Goal: Task Accomplishment & Management: Manage account settings

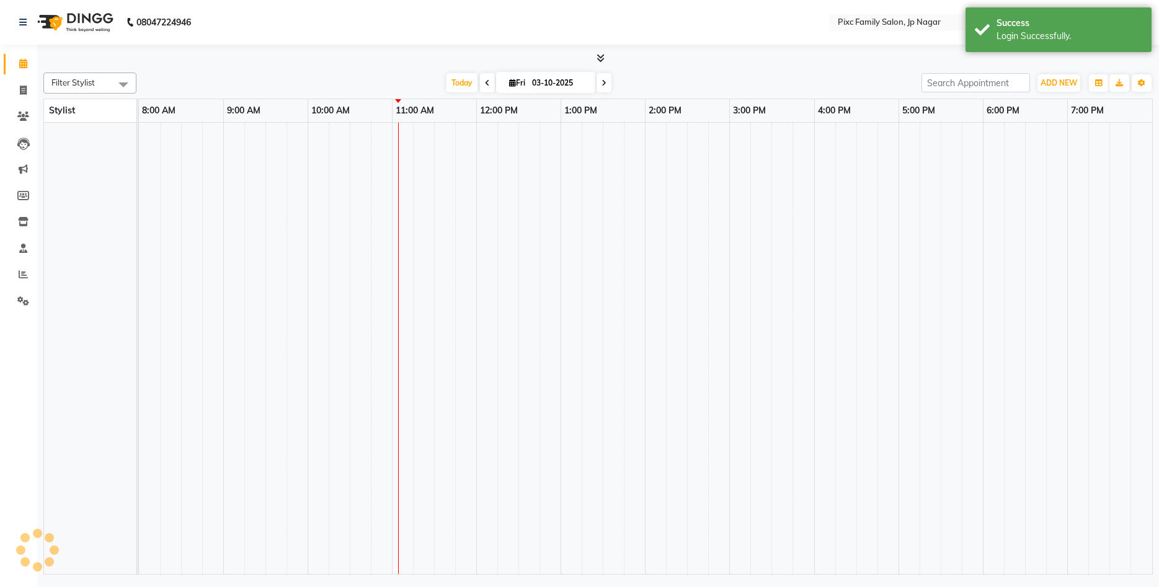
select select "en"
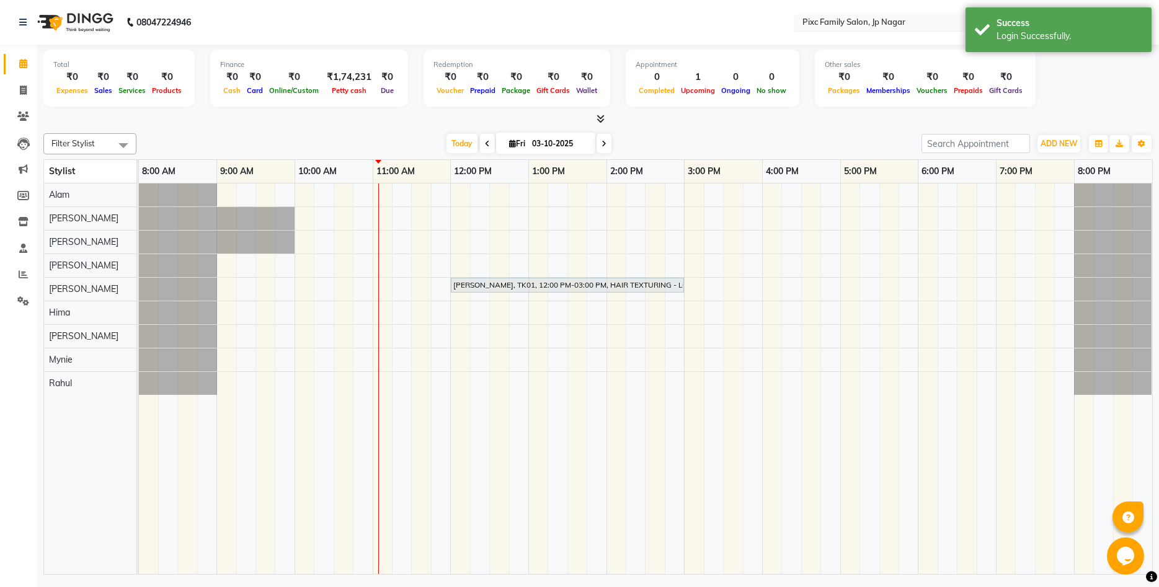
click at [860, 24] on input "text" at bounding box center [890, 23] width 180 height 12
click at [874, 40] on span "Pixc Family Salon, [GEOGRAPHIC_DATA]" at bounding box center [878, 42] width 156 height 10
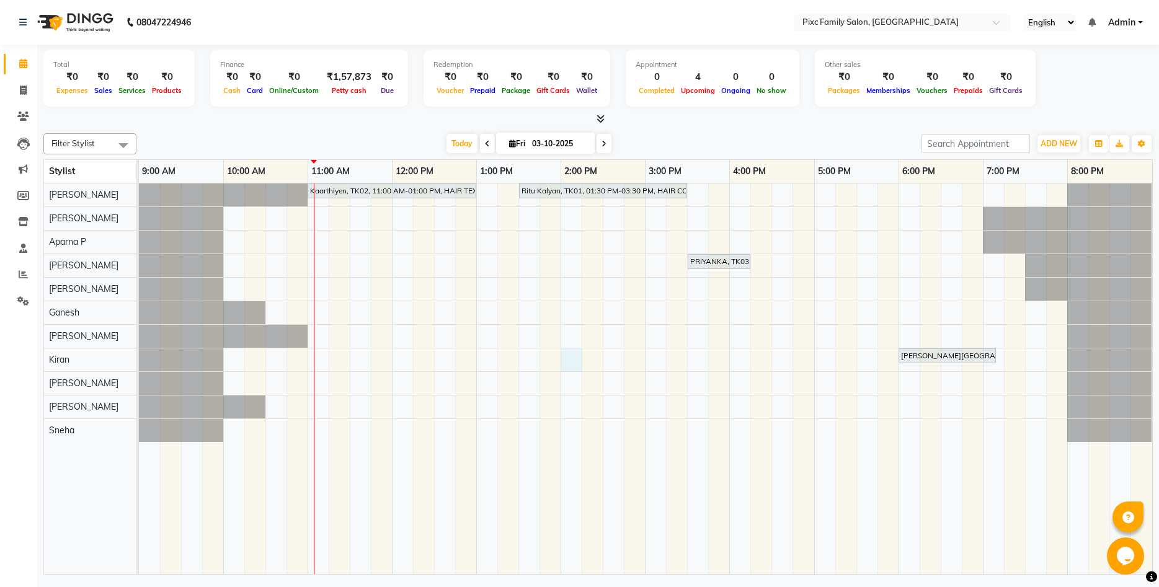
click at [567, 358] on div "Kaarthiyen, TK02, 11:00 AM-01:00 PM, HAIR TEXTURING - LOREAL SMOOTHENING / STRA…" at bounding box center [645, 378] width 1013 height 391
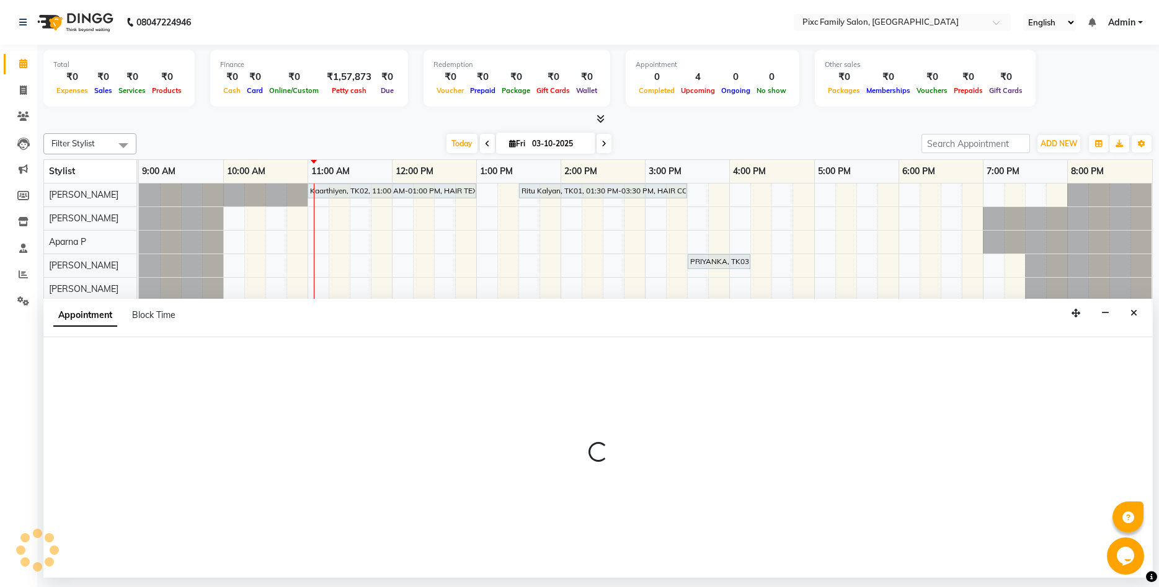
select select "64032"
select select "840"
select select "tentative"
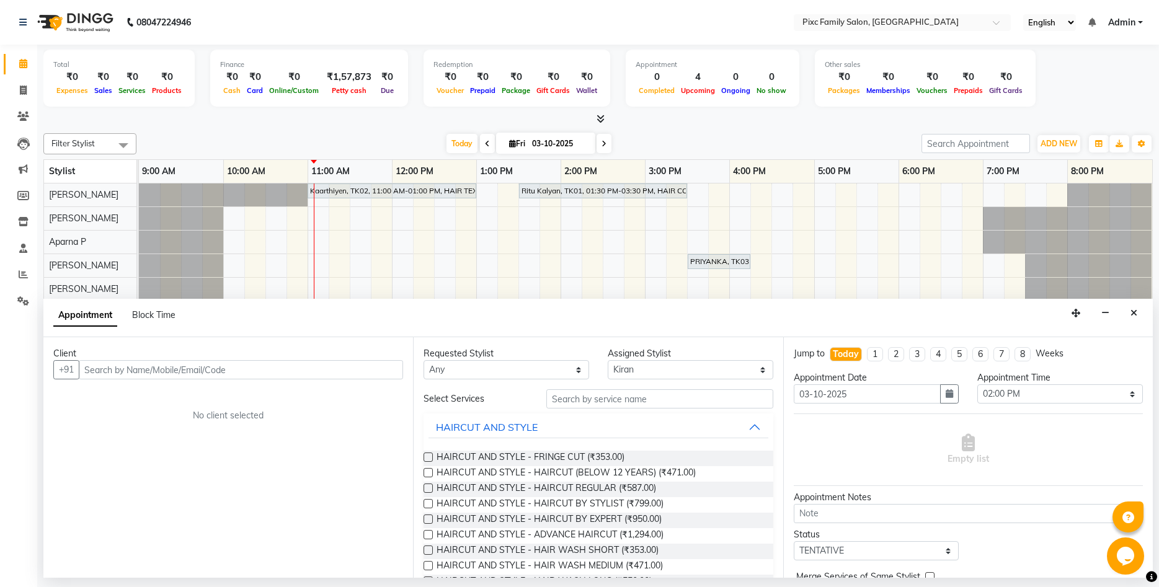
click at [214, 373] on input "text" at bounding box center [241, 369] width 324 height 19
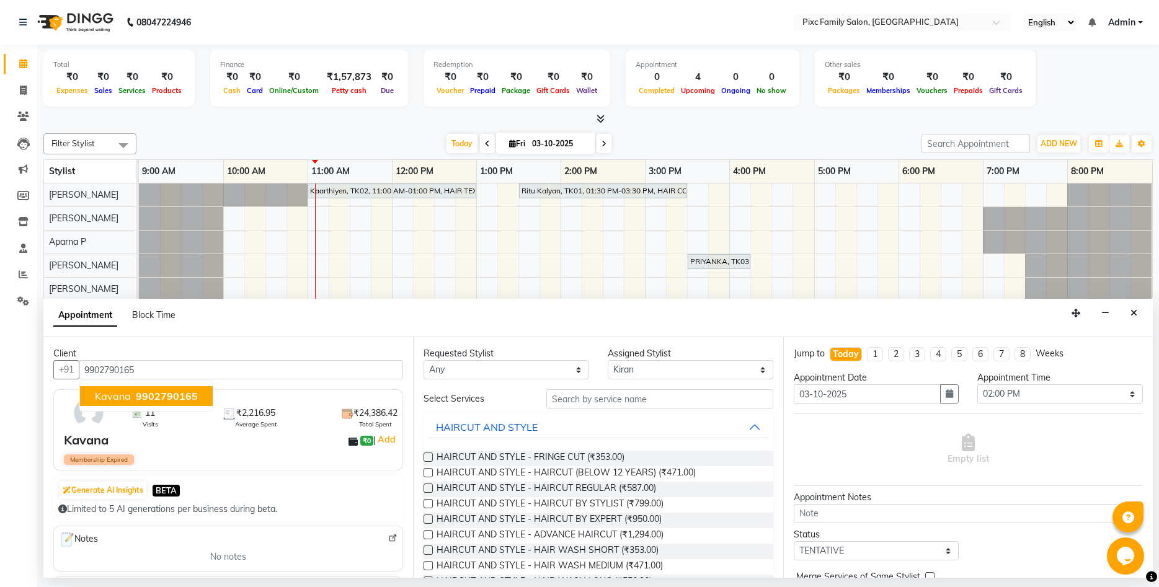
click at [152, 397] on span "9902790165" at bounding box center [167, 396] width 62 height 12
type input "9902790165"
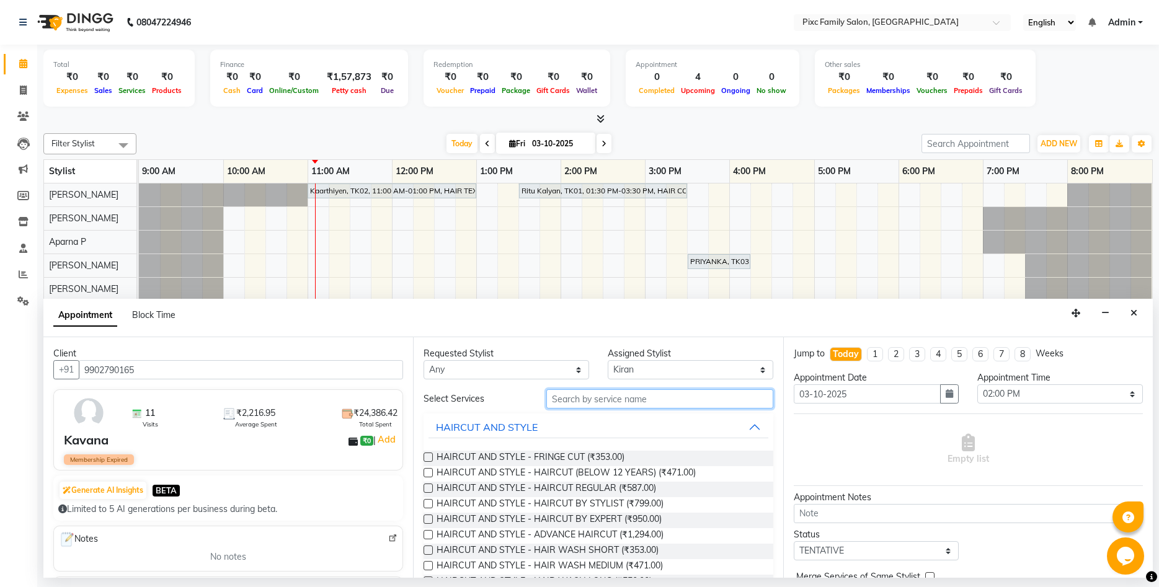
click at [568, 396] on input "text" at bounding box center [659, 398] width 227 height 19
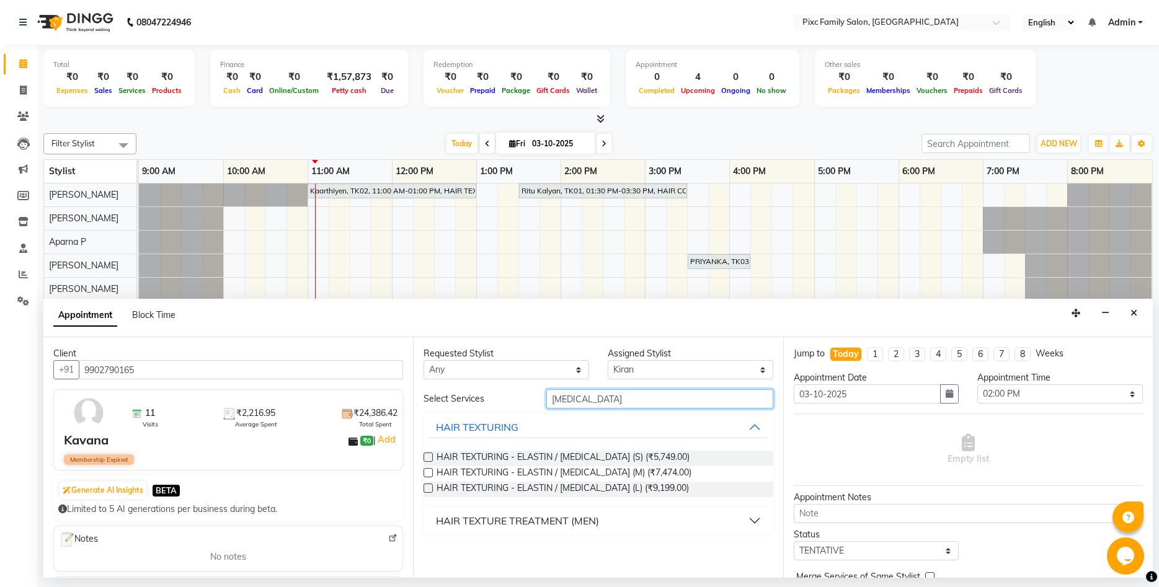
type input "botox"
click at [426, 488] on label at bounding box center [427, 488] width 9 height 9
click at [426, 488] on input "checkbox" at bounding box center [427, 489] width 8 height 8
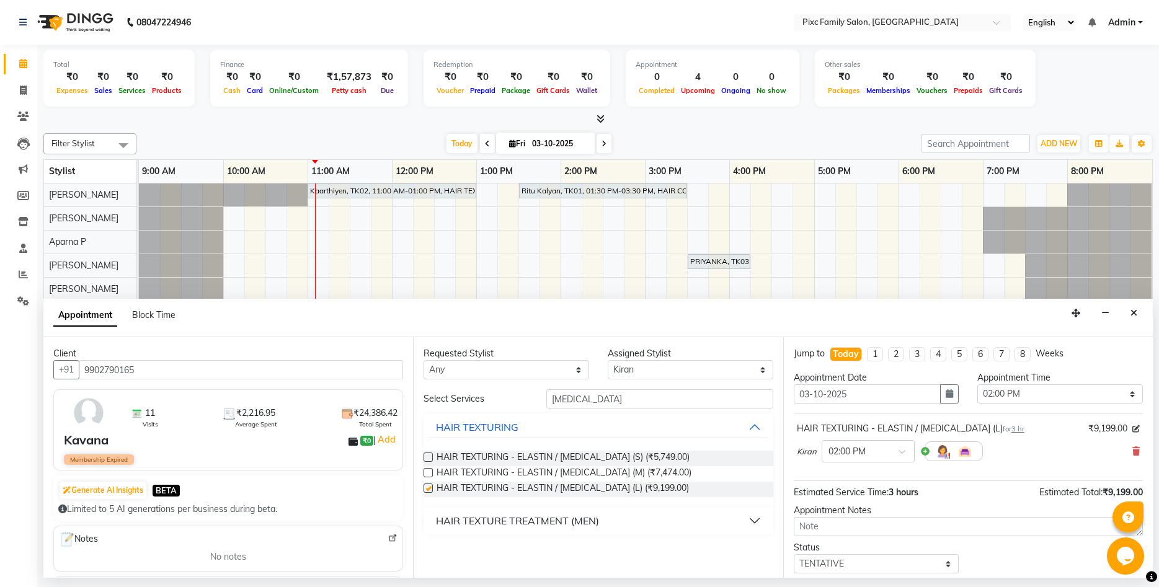
checkbox input "false"
click at [666, 391] on input "botox" at bounding box center [659, 398] width 227 height 19
type input "b"
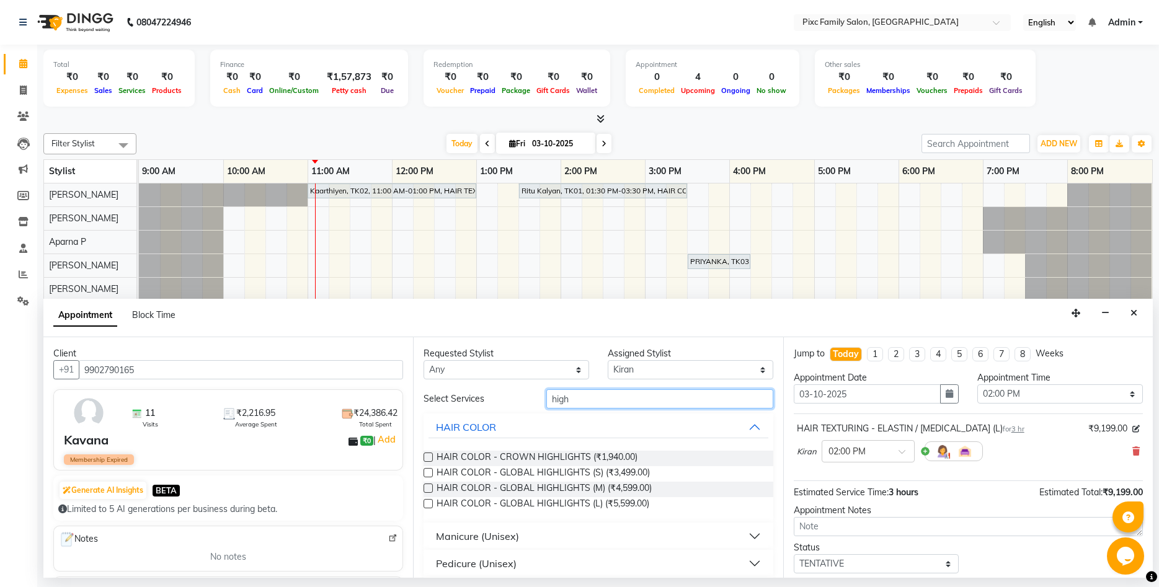
type input "high"
click at [426, 469] on label at bounding box center [427, 472] width 9 height 9
click at [426, 470] on input "checkbox" at bounding box center [427, 474] width 8 height 8
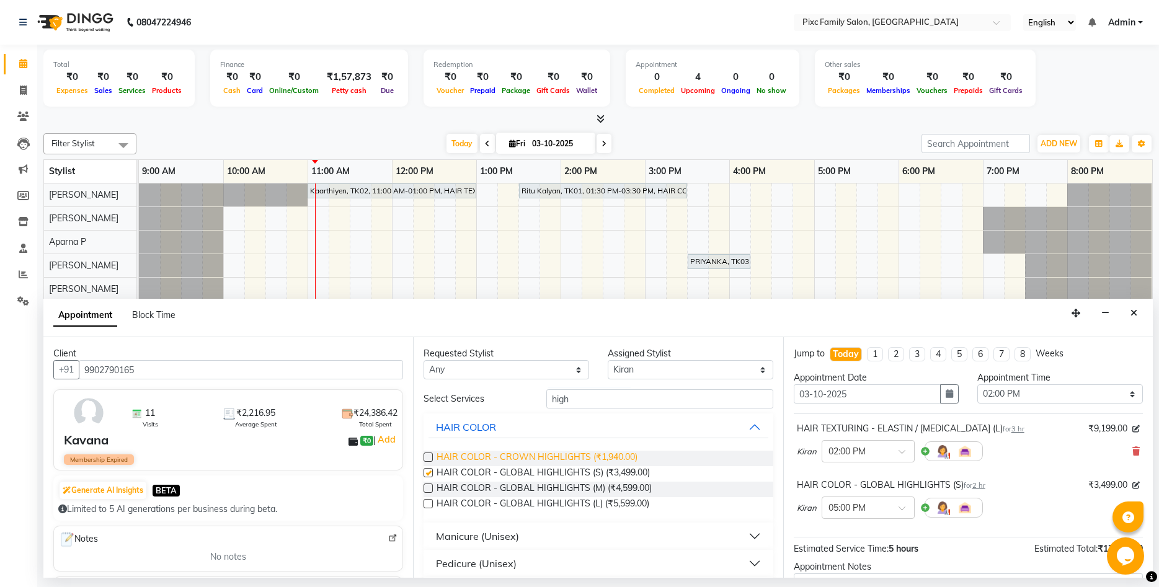
checkbox input "false"
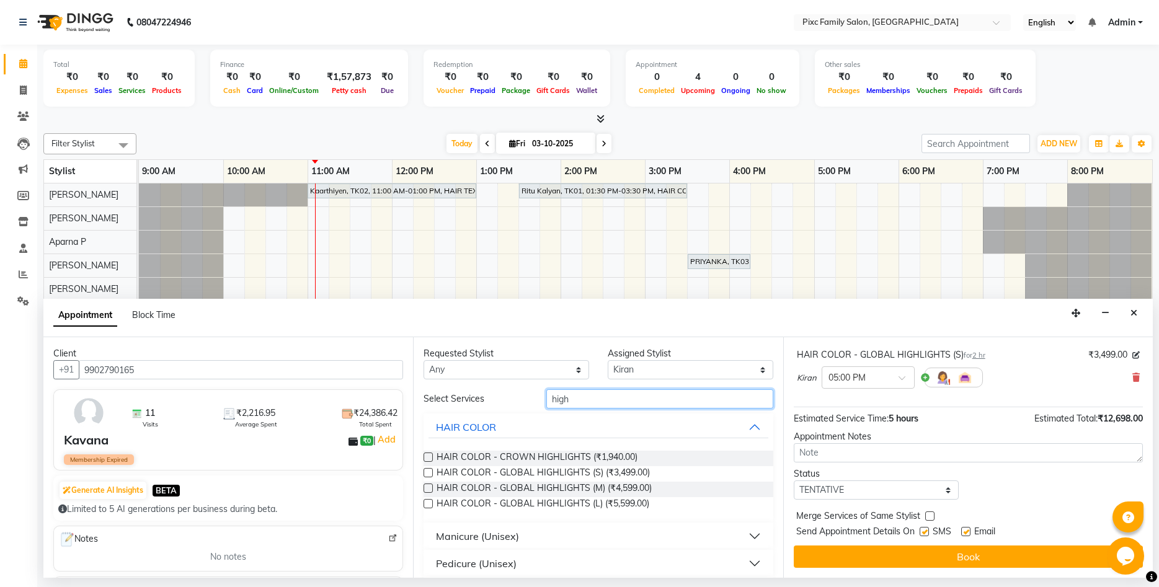
drag, startPoint x: 583, startPoint y: 402, endPoint x: 502, endPoint y: 408, distance: 82.0
click at [546, 409] on input "high" at bounding box center [659, 398] width 227 height 19
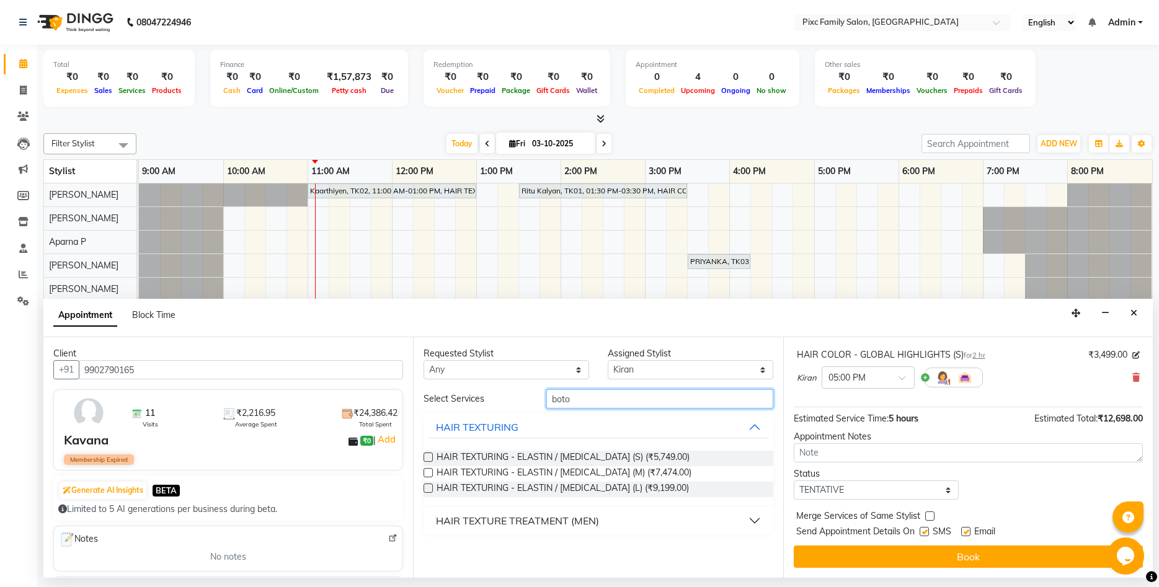
type input "boto"
click at [430, 494] on div at bounding box center [427, 490] width 8 height 13
click at [426, 485] on label at bounding box center [427, 488] width 9 height 9
click at [426, 485] on input "checkbox" at bounding box center [427, 489] width 8 height 8
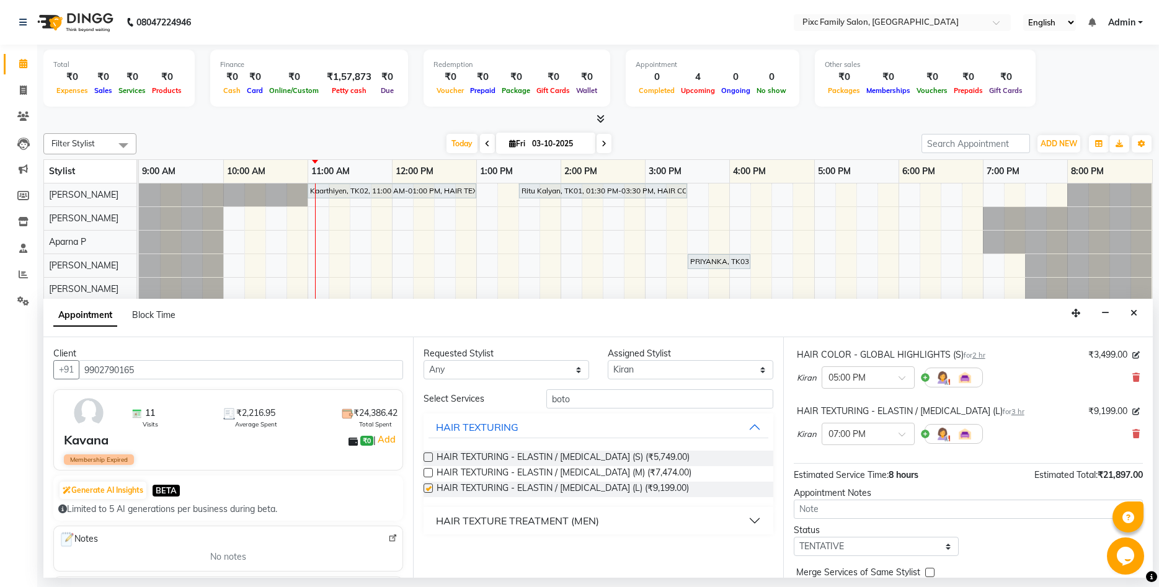
checkbox input "false"
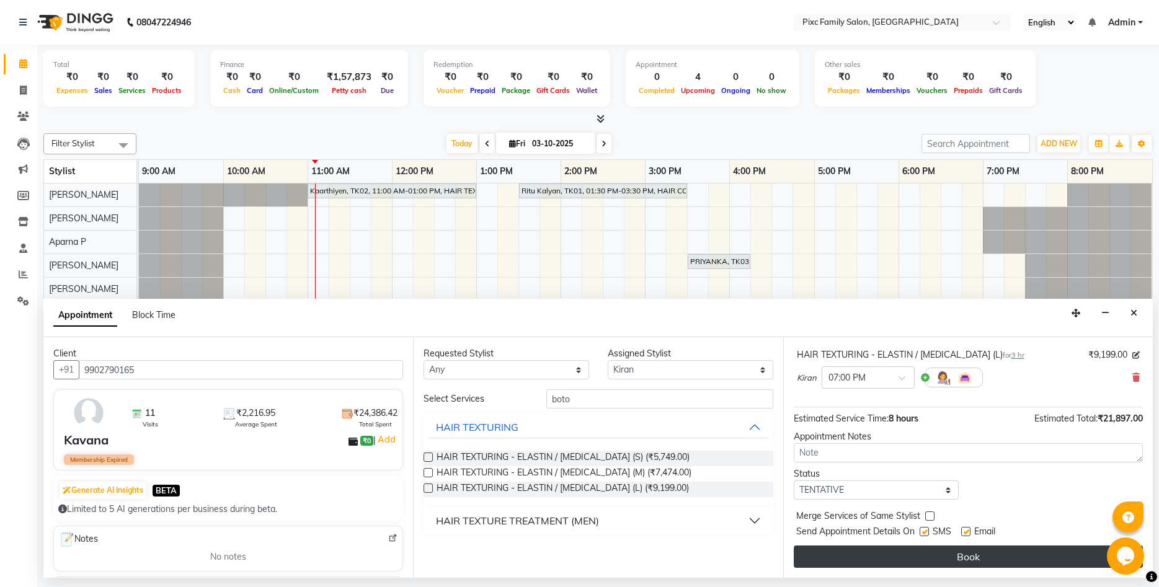
click at [958, 559] on button "Book" at bounding box center [967, 557] width 349 height 22
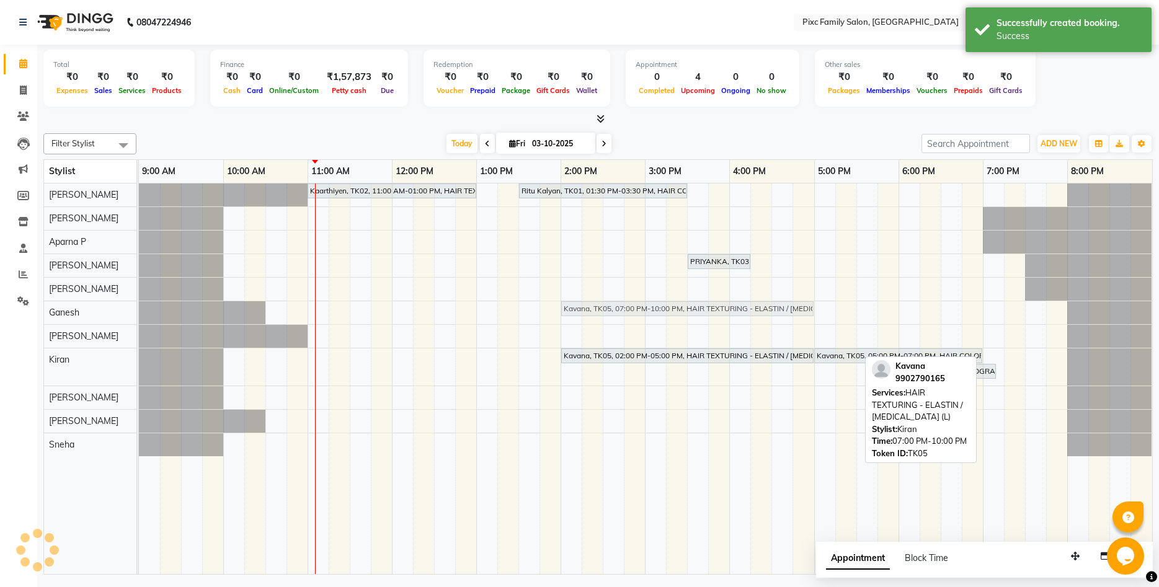
drag, startPoint x: 1017, startPoint y: 354, endPoint x: 591, endPoint y: 316, distance: 427.6
click at [591, 316] on tbody "Kaarthiyen, TK02, 11:00 AM-01:00 PM, HAIR TEXTURING - LOREAL SMOOTHENING / STRA…" at bounding box center [645, 319] width 1013 height 273
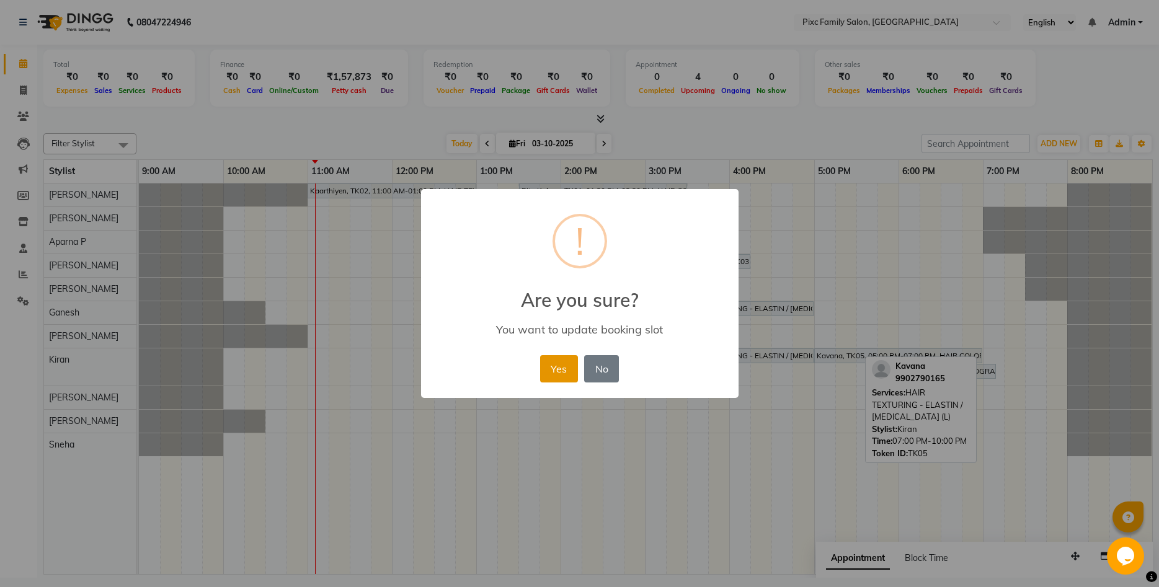
click at [562, 369] on button "Yes" at bounding box center [559, 368] width 38 height 27
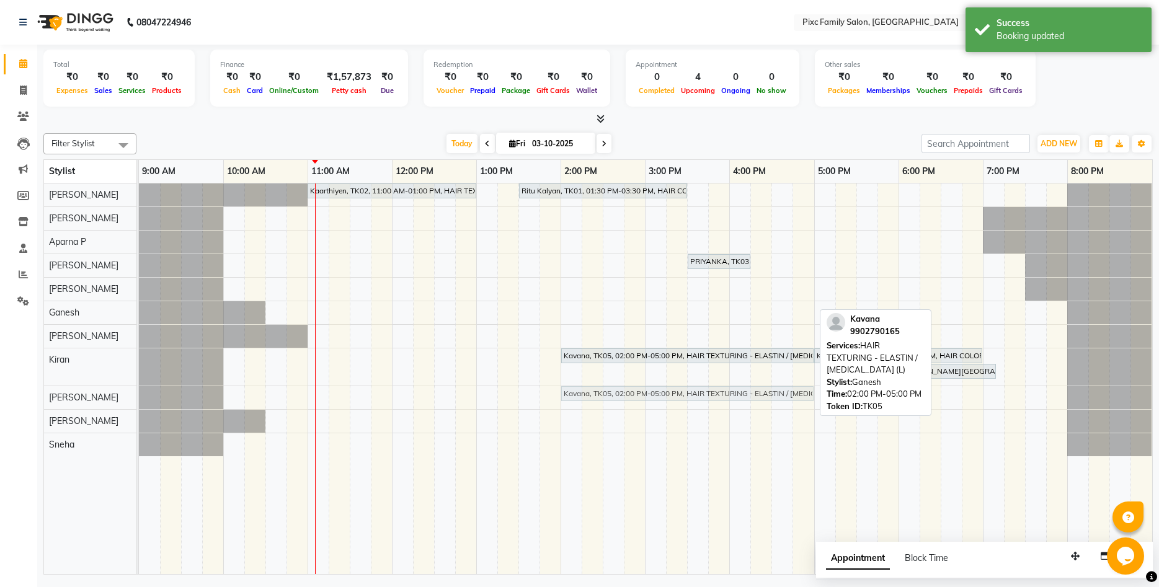
drag, startPoint x: 590, startPoint y: 308, endPoint x: 598, endPoint y: 401, distance: 93.3
click at [598, 401] on tbody "Kaarthiyen, TK02, 11:00 AM-01:00 PM, HAIR TEXTURING - LOREAL SMOOTHENING / STRA…" at bounding box center [645, 319] width 1013 height 273
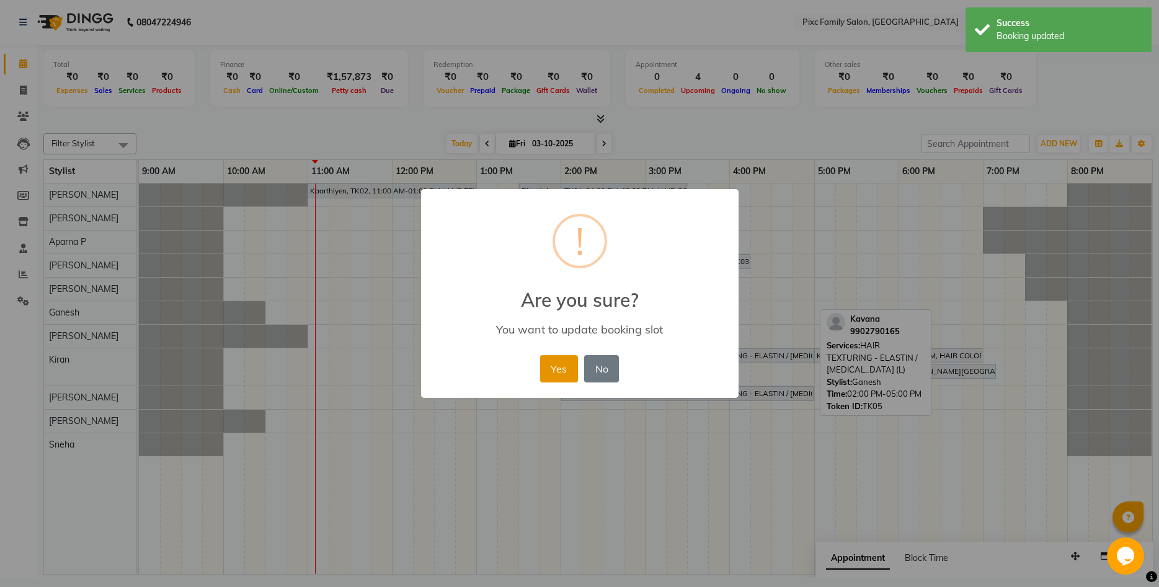
click at [566, 369] on button "Yes" at bounding box center [559, 368] width 38 height 27
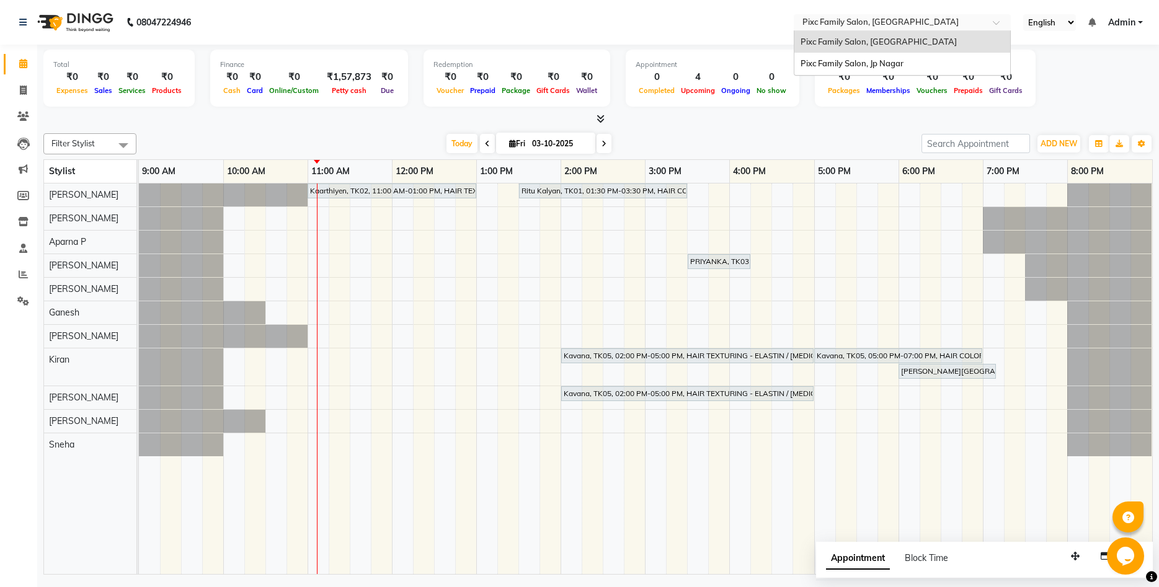
click at [1002, 22] on span at bounding box center [999, 26] width 15 height 12
click at [926, 63] on div "Pixc Family Salon, Jp Nagar" at bounding box center [902, 64] width 216 height 22
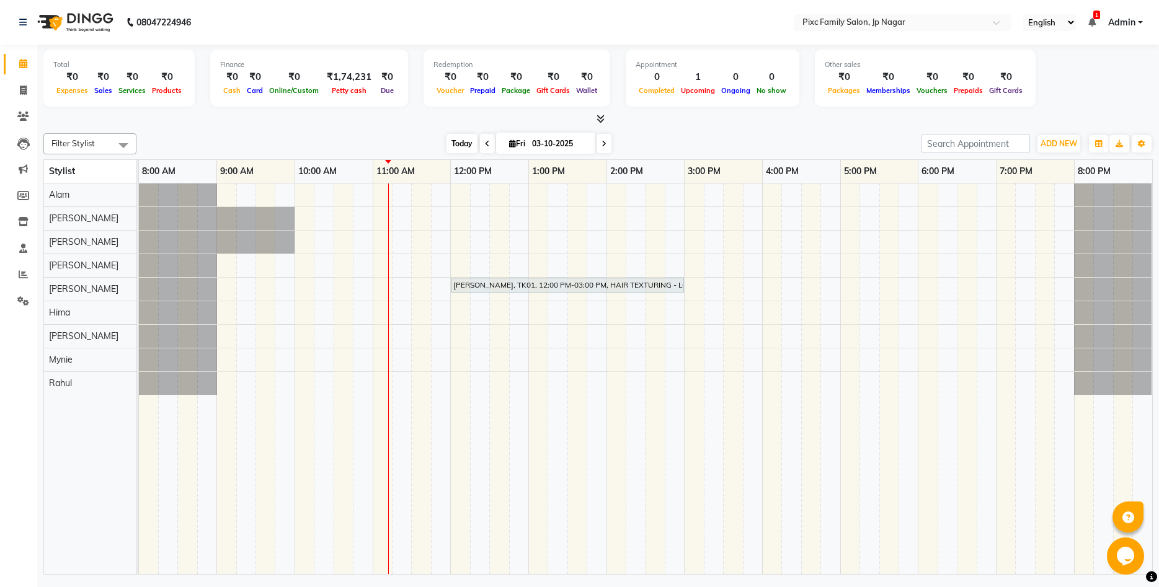
click at [461, 141] on span "Today" at bounding box center [461, 143] width 31 height 19
